Goal: Navigation & Orientation: Find specific page/section

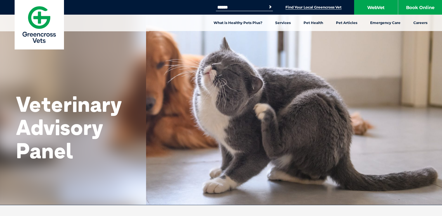
click at [310, 8] on link "Find Your Local Greencross Vet" at bounding box center [314, 7] width 56 height 5
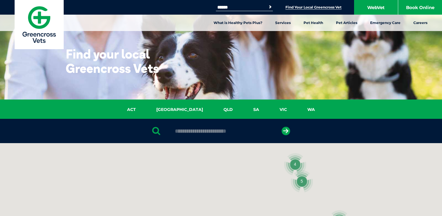
click at [269, 109] on link "VIC" at bounding box center [283, 109] width 28 height 7
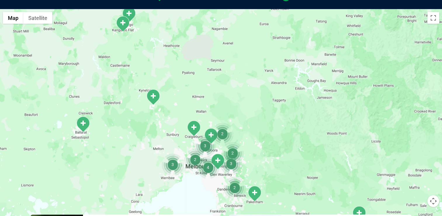
click at [213, 135] on img "3" at bounding box center [205, 145] width 22 height 22
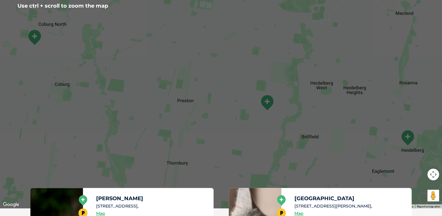
scroll to position [163, 0]
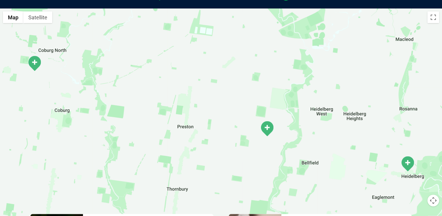
scroll to position [134, 0]
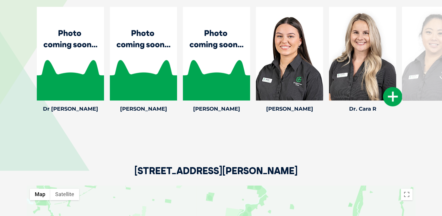
scroll to position [848, 0]
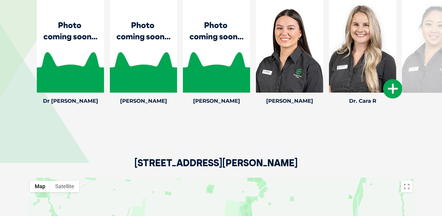
click at [392, 88] on icon at bounding box center [392, 88] width 19 height 19
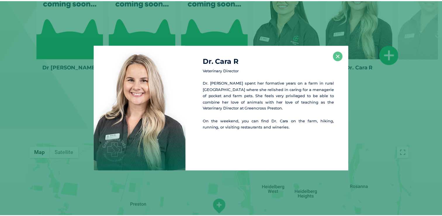
scroll to position [882, 0]
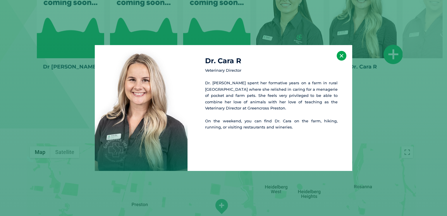
click at [339, 57] on button "×" at bounding box center [341, 56] width 10 height 10
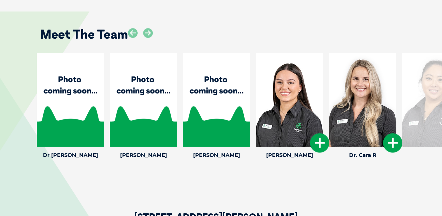
scroll to position [794, 0]
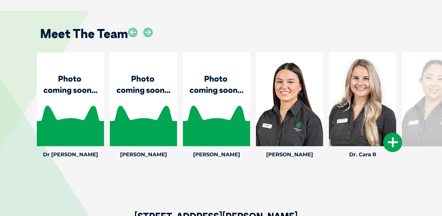
click at [418, 116] on div at bounding box center [435, 99] width 67 height 94
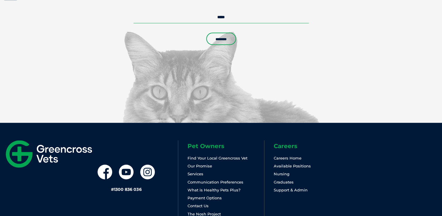
scroll to position [1336, 0]
